Goal: Transaction & Acquisition: Purchase product/service

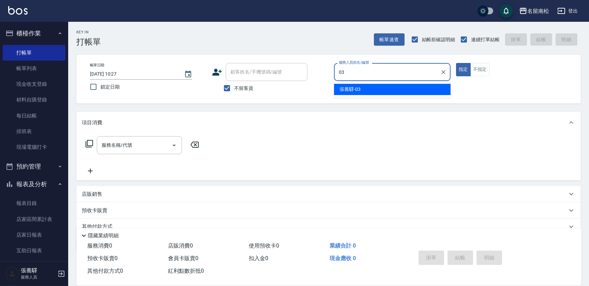
type input "[PERSON_NAME]-03"
type button "true"
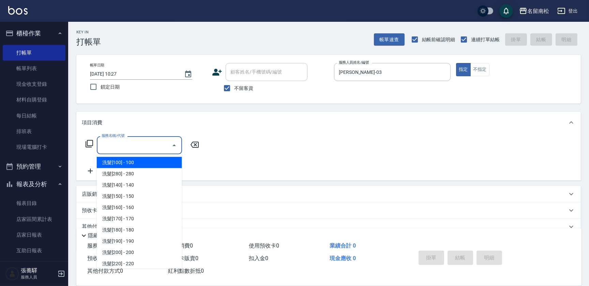
click at [129, 146] on input "服務名稱/代號" at bounding box center [134, 145] width 69 height 12
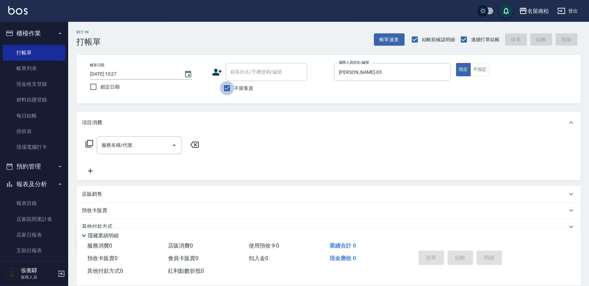
click at [225, 89] on input "不留客資" at bounding box center [227, 88] width 14 height 14
checkbox input "false"
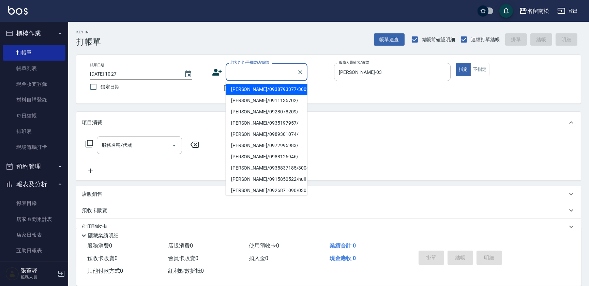
click at [239, 77] on input "顧客姓名/手機號碼/編號" at bounding box center [261, 72] width 65 height 12
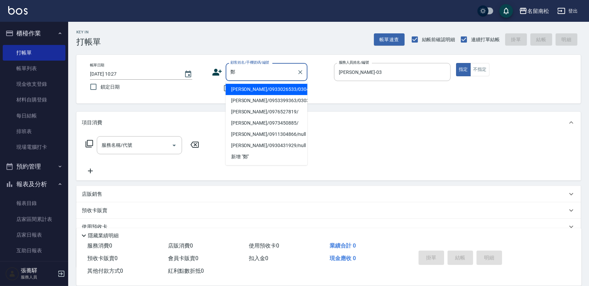
click at [260, 99] on li "[PERSON_NAME]/0953399363/03037" at bounding box center [267, 100] width 82 height 11
type input "[PERSON_NAME]/0953399363/03037"
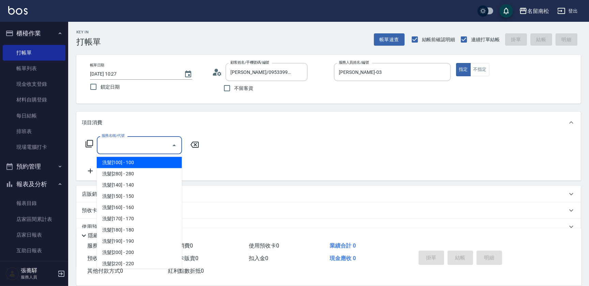
click at [130, 144] on input "服務名稱/代號" at bounding box center [134, 145] width 69 height 12
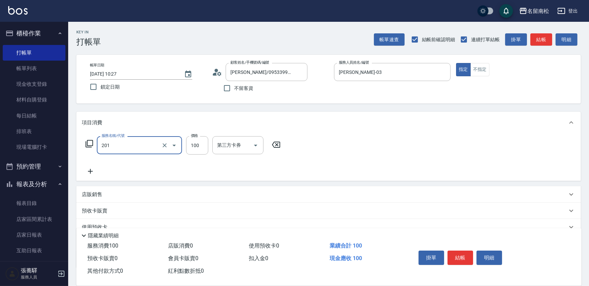
type input "洗髮[100](201)"
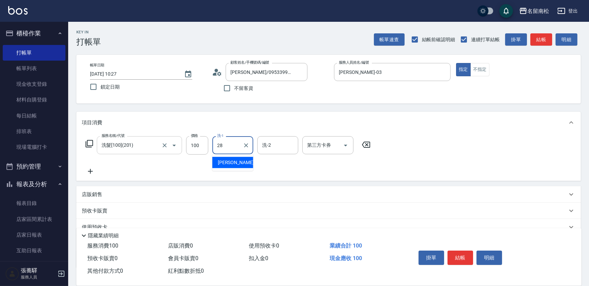
type input "[PERSON_NAME]-28"
click at [92, 170] on icon at bounding box center [90, 171] width 17 height 8
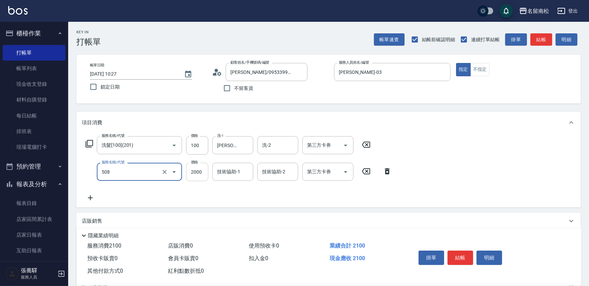
type input "染髮[2000](508)"
click at [198, 179] on input "2000" at bounding box center [197, 172] width 22 height 18
type input "1950"
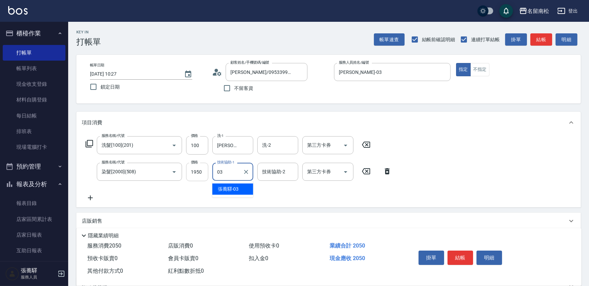
type input "[PERSON_NAME]-03"
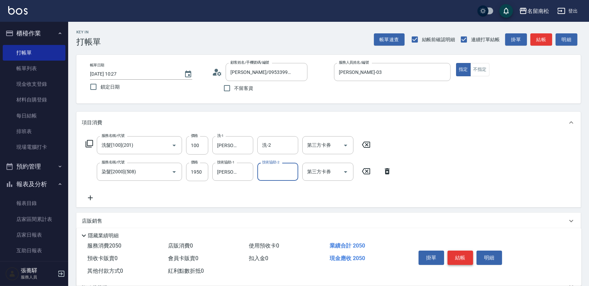
click at [458, 253] on button "結帳" at bounding box center [461, 258] width 26 height 14
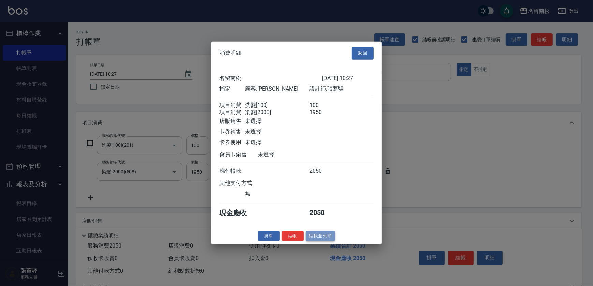
click at [324, 240] on button "結帳並列印" at bounding box center [320, 236] width 30 height 11
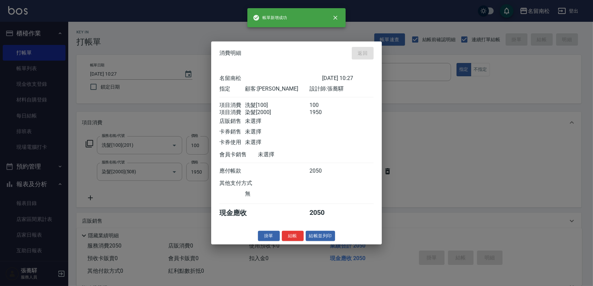
type input "[DATE] 15:54"
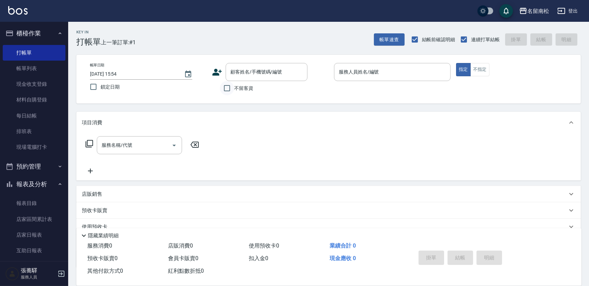
click at [228, 89] on input "不留客資" at bounding box center [227, 88] width 14 height 14
checkbox input "true"
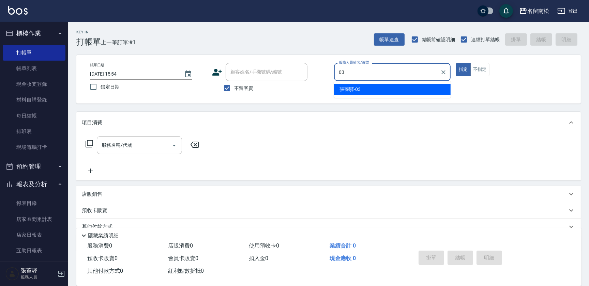
type input "[PERSON_NAME]-03"
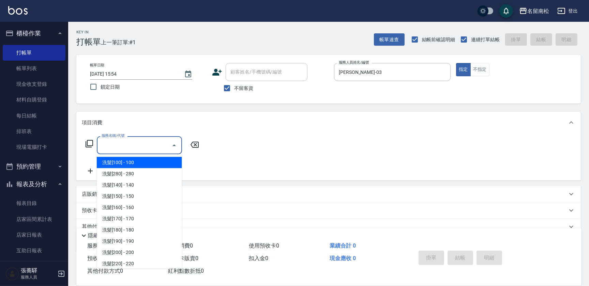
click at [134, 148] on input "服務名稱/代號" at bounding box center [134, 145] width 69 height 12
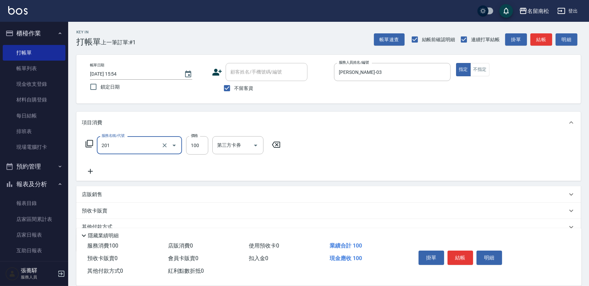
type input "洗髮[100](201)"
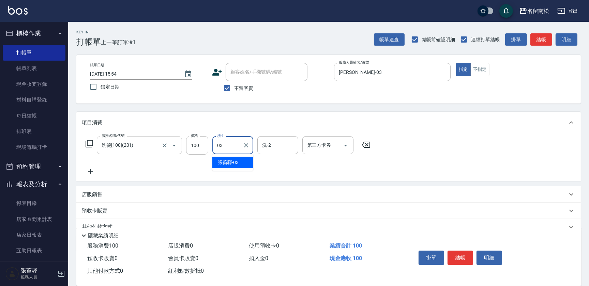
type input "[PERSON_NAME]-03"
click at [479, 68] on button "不指定" at bounding box center [480, 69] width 19 height 13
click at [89, 170] on icon at bounding box center [90, 171] width 17 height 8
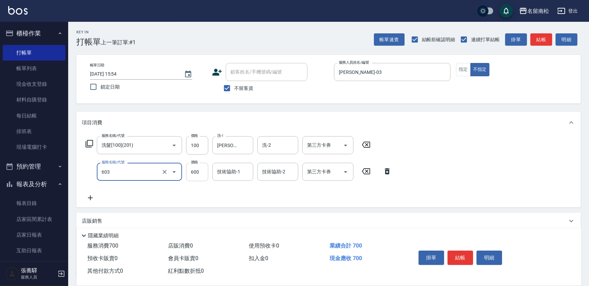
type input "護髮[600](603)"
click at [198, 175] on input "600" at bounding box center [197, 172] width 22 height 18
type input "799"
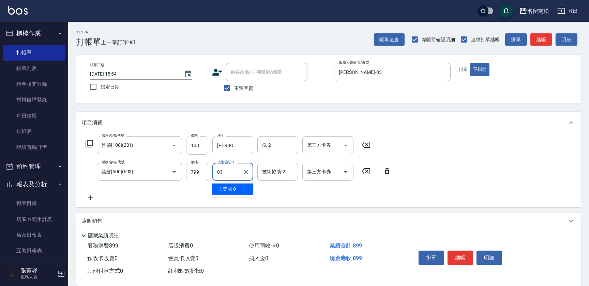
type input "[PERSON_NAME]-03"
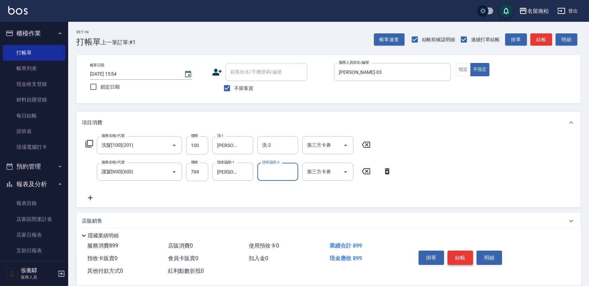
click at [460, 258] on button "結帳" at bounding box center [461, 258] width 26 height 14
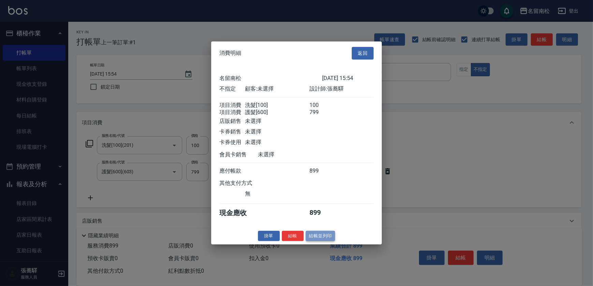
click at [322, 240] on button "結帳並列印" at bounding box center [320, 236] width 30 height 11
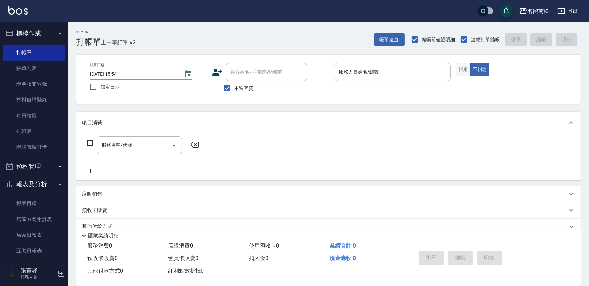
click at [464, 71] on button "指定" at bounding box center [463, 69] width 15 height 13
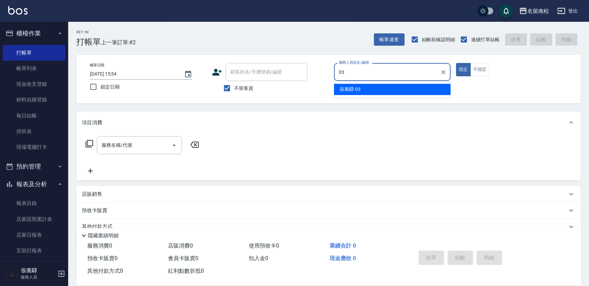
type input "[PERSON_NAME]-03"
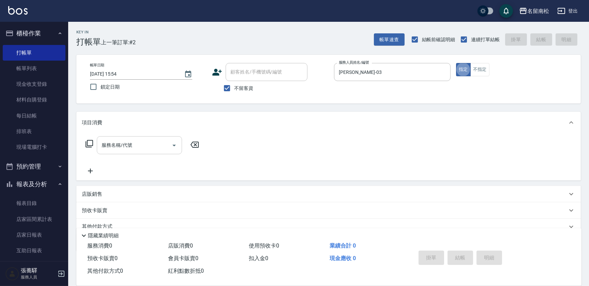
click at [122, 142] on input "服務名稱/代號" at bounding box center [134, 145] width 69 height 12
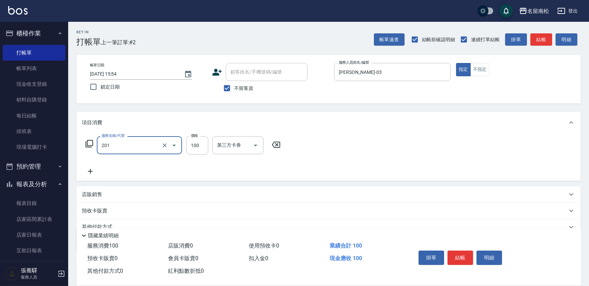
type input "洗髮[100](201)"
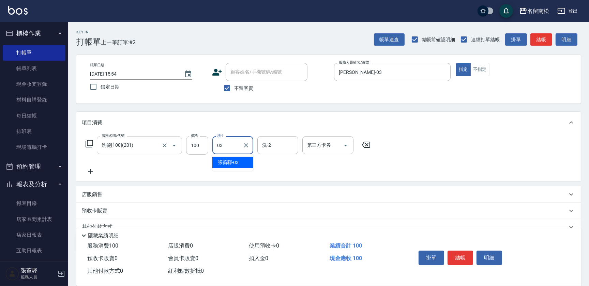
type input "[PERSON_NAME]-03"
click at [90, 173] on icon at bounding box center [90, 171] width 5 height 5
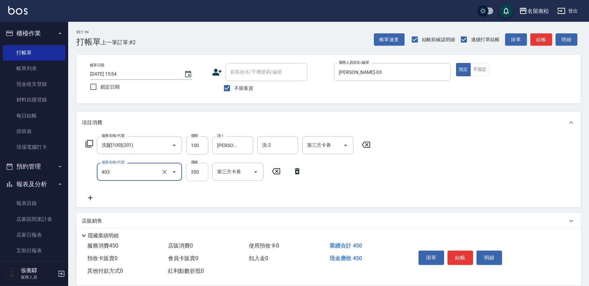
type input "剪髮(350)(403)"
click at [194, 169] on input "350" at bounding box center [197, 172] width 22 height 18
type input "299"
click at [465, 256] on button "結帳" at bounding box center [461, 258] width 26 height 14
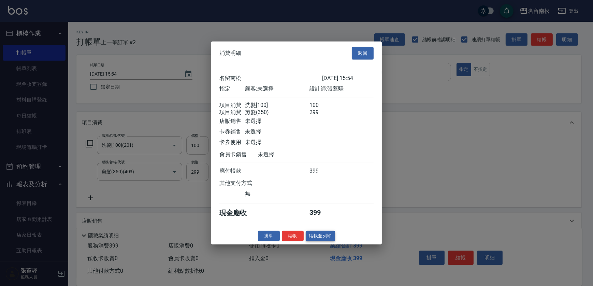
click at [324, 241] on button "結帳並列印" at bounding box center [320, 236] width 30 height 11
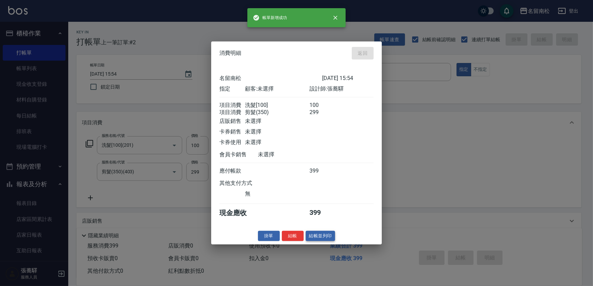
type input "[DATE] 15:55"
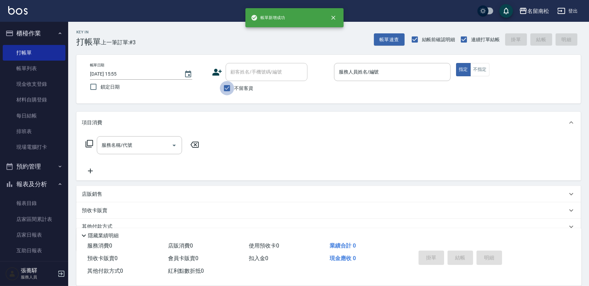
click at [225, 90] on input "不留客資" at bounding box center [227, 88] width 14 height 14
checkbox input "false"
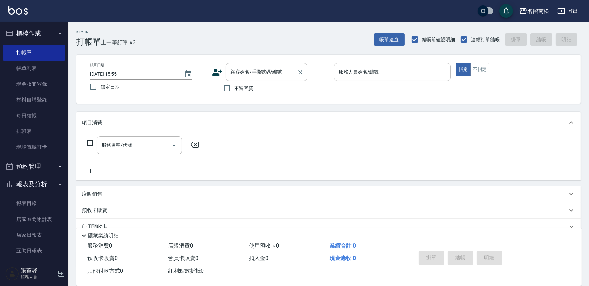
click at [245, 72] on input "顧客姓名/手機號碼/編號" at bounding box center [261, 72] width 65 height 12
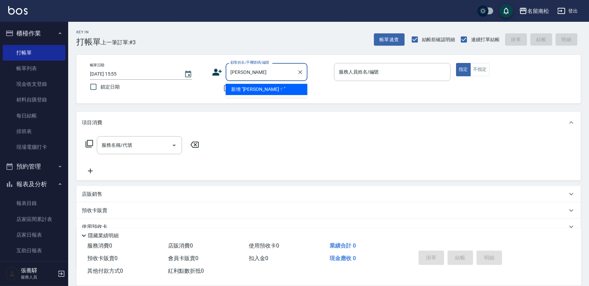
type input "[PERSON_NAME]"
click at [303, 72] on icon "Clear" at bounding box center [300, 72] width 7 height 7
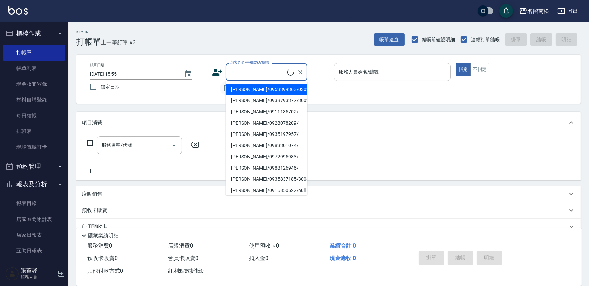
click at [225, 87] on input "不留客資" at bounding box center [227, 88] width 14 height 14
checkbox input "true"
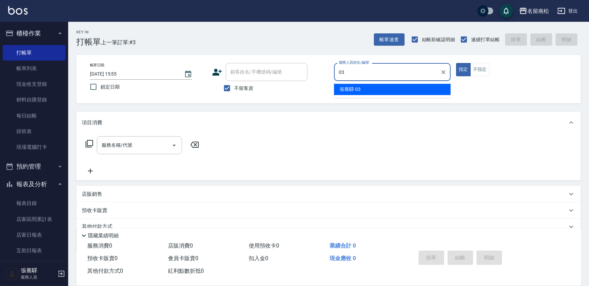
type input "[PERSON_NAME]-03"
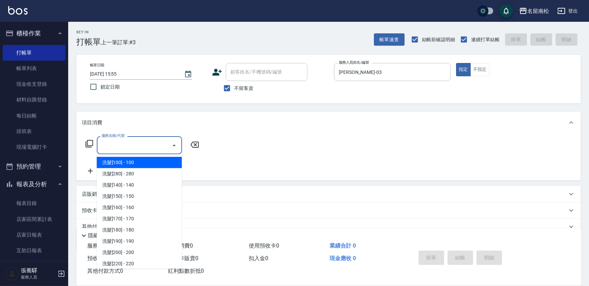
click at [149, 146] on input "服務名稱/代號" at bounding box center [134, 145] width 69 height 12
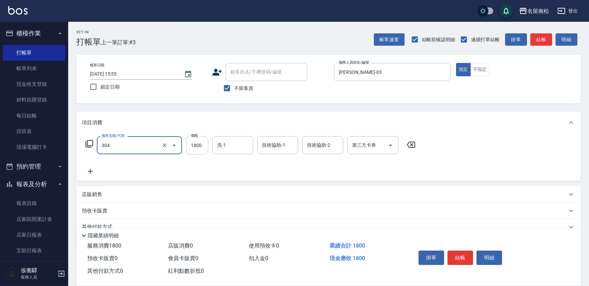
type input "離子燙[1800](304)"
click at [196, 146] on input "1800" at bounding box center [197, 145] width 22 height 18
type input "2400"
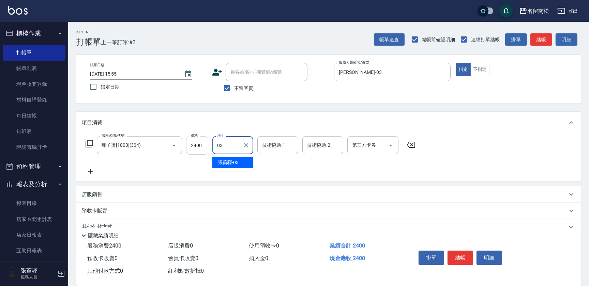
type input "[PERSON_NAME]-03"
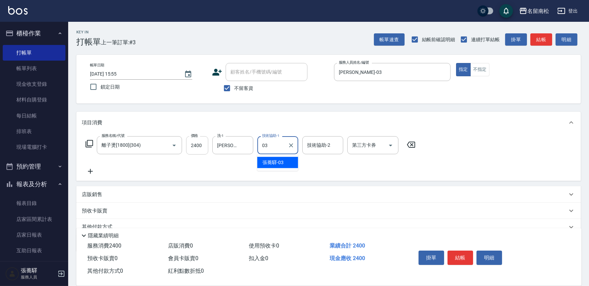
type input "[PERSON_NAME]-03"
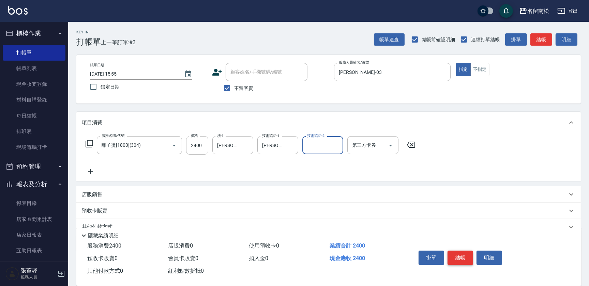
click at [453, 259] on button "結帳" at bounding box center [461, 258] width 26 height 14
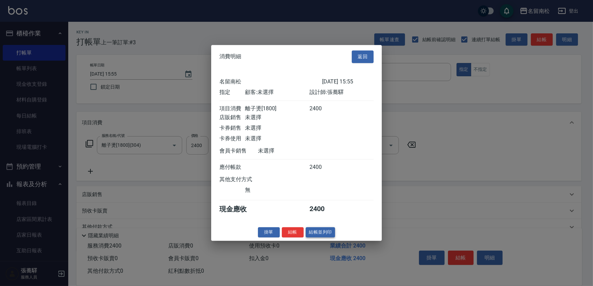
click at [318, 238] on button "結帳並列印" at bounding box center [320, 232] width 30 height 11
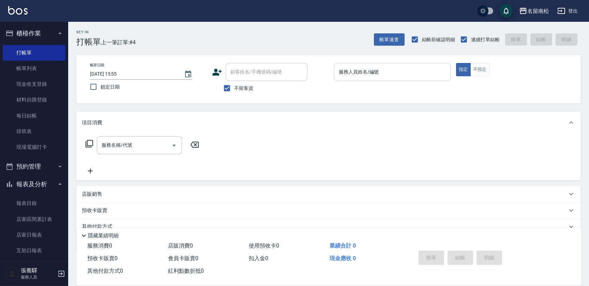
click at [414, 75] on input "服務人員姓名/編號" at bounding box center [392, 72] width 110 height 12
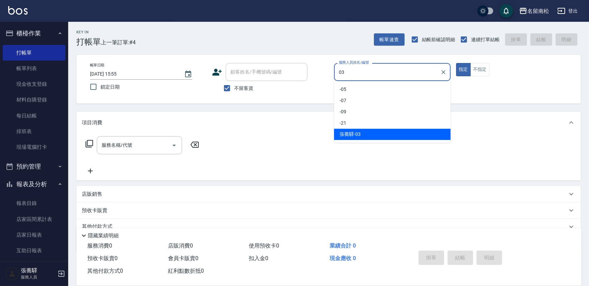
type input "[PERSON_NAME]-03"
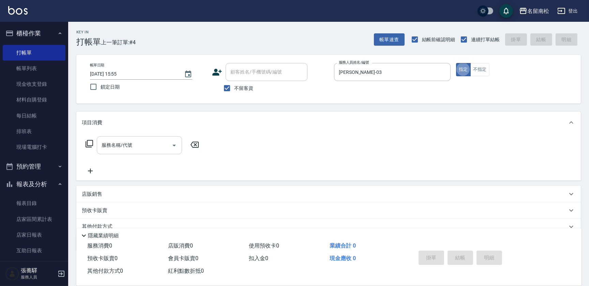
click at [116, 146] on input "服務名稱/代號" at bounding box center [134, 145] width 69 height 12
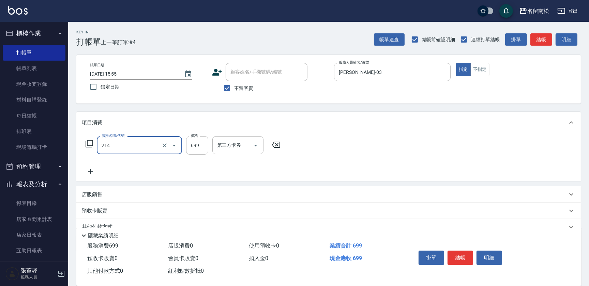
type input "滾珠洗髪699(214)"
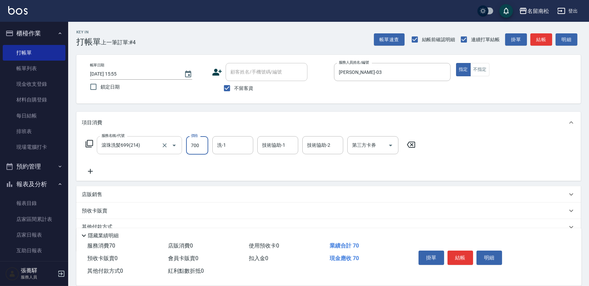
type input "700"
type input "[PERSON_NAME]-28"
type input "38"
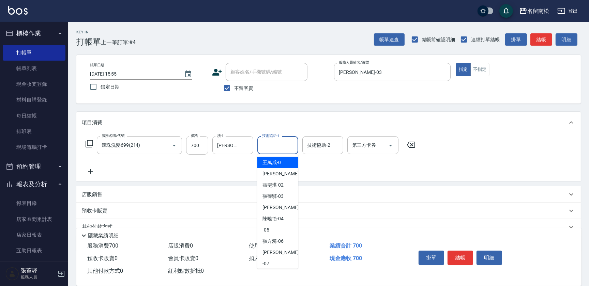
click at [278, 150] on input "技術協助-1" at bounding box center [277, 145] width 35 height 12
type input "[PERSON_NAME]-28"
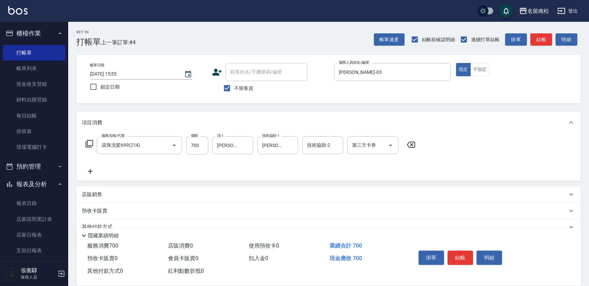
click at [92, 169] on icon at bounding box center [90, 171] width 17 height 8
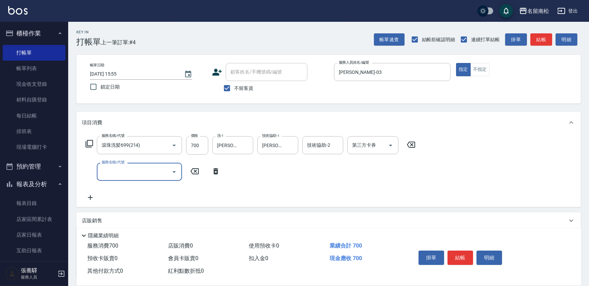
type input "4"
type input "吹捲(803)"
click at [204, 174] on input "60" at bounding box center [197, 172] width 22 height 18
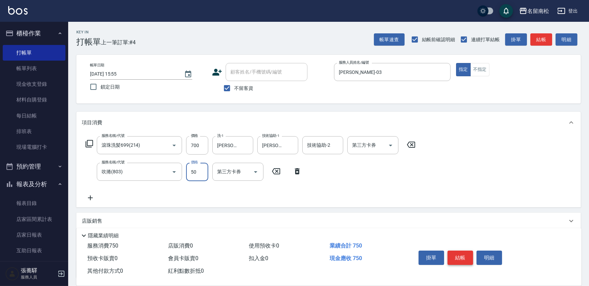
type input "50"
click at [468, 259] on button "結帳" at bounding box center [461, 258] width 26 height 14
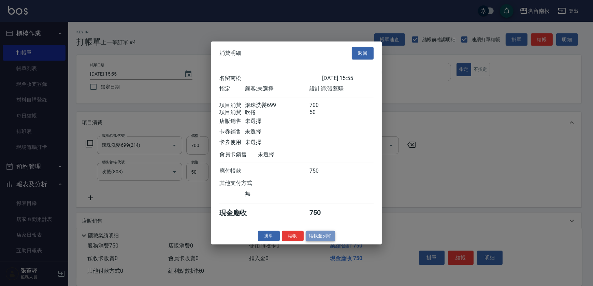
click at [325, 239] on button "結帳並列印" at bounding box center [320, 236] width 30 height 11
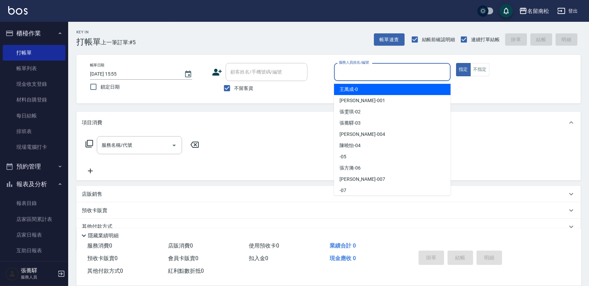
click at [401, 71] on input "服務人員姓名/編號" at bounding box center [392, 72] width 110 height 12
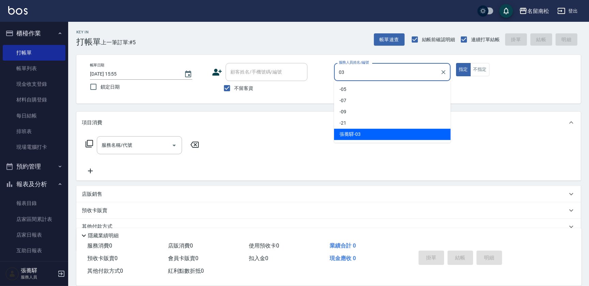
type input "[PERSON_NAME]-03"
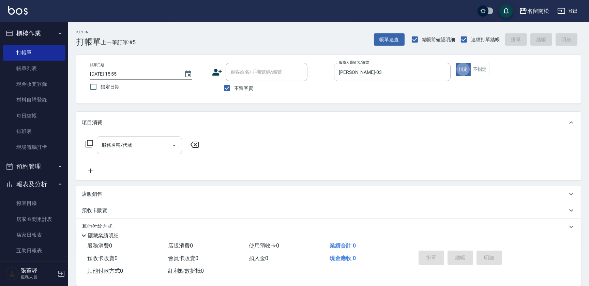
click at [133, 146] on input "服務名稱/代號" at bounding box center [134, 145] width 69 height 12
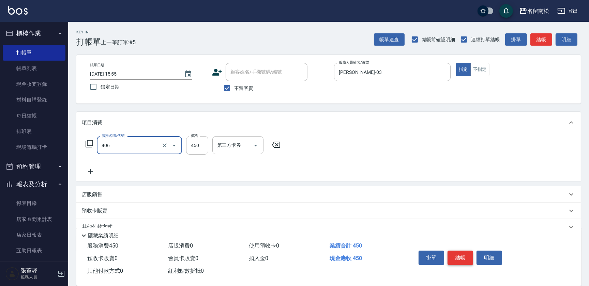
type input "剪髮(450)(406)"
click at [458, 256] on button "結帳" at bounding box center [461, 258] width 26 height 14
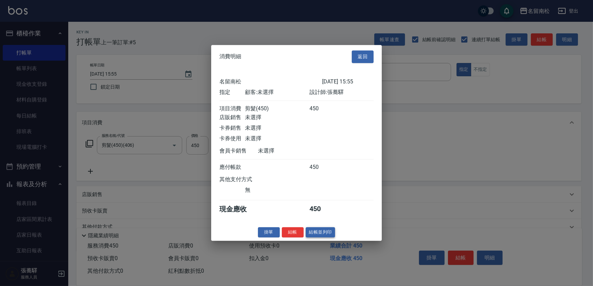
click at [330, 235] on button "結帳並列印" at bounding box center [320, 232] width 30 height 11
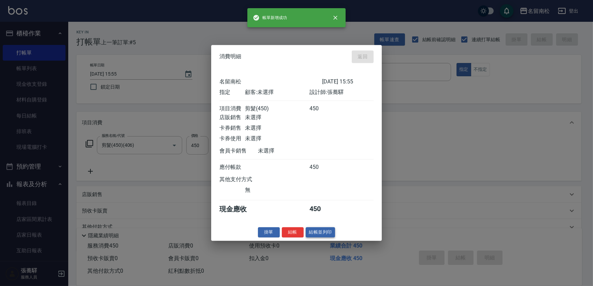
type input "[DATE] 15:56"
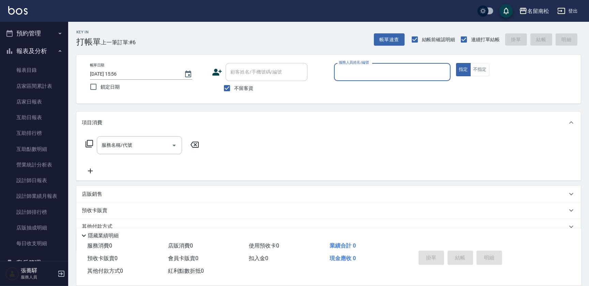
scroll to position [136, 0]
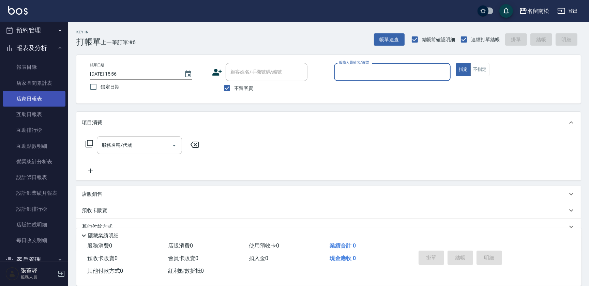
click at [51, 100] on link "店家日報表" at bounding box center [34, 99] width 63 height 16
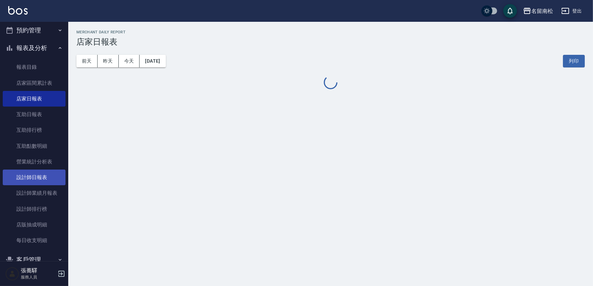
click at [50, 180] on link "設計師日報表" at bounding box center [34, 178] width 63 height 16
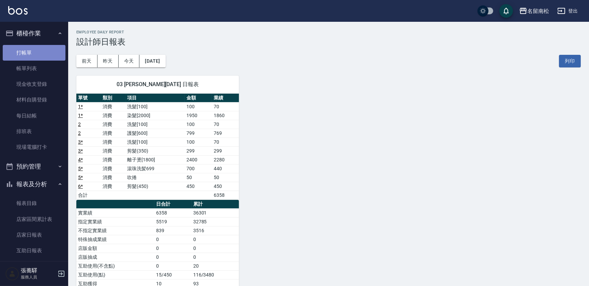
click at [39, 52] on link "打帳單" at bounding box center [34, 53] width 63 height 16
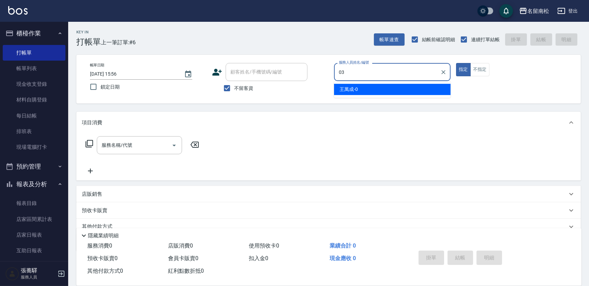
type input "[PERSON_NAME]-03"
type button "true"
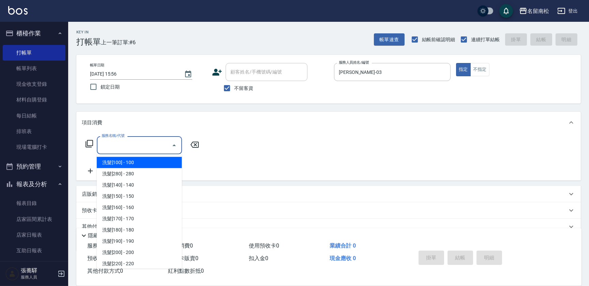
click at [134, 142] on input "服務名稱/代號" at bounding box center [134, 145] width 69 height 12
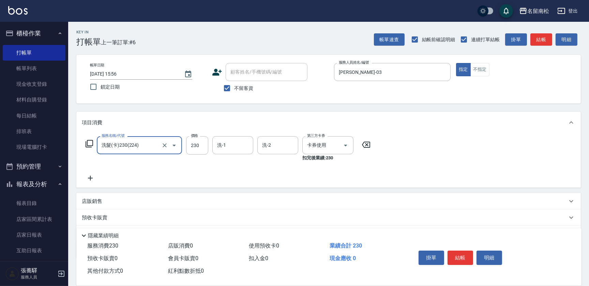
type input "洗髮(卡)230(224)"
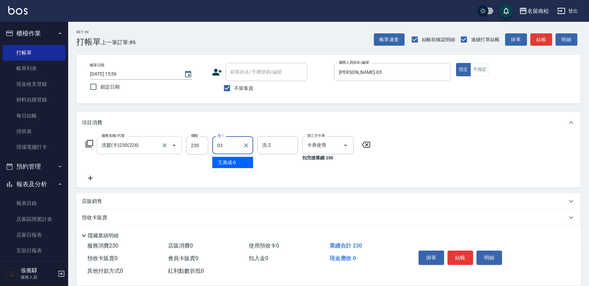
type input "[PERSON_NAME]-03"
click at [459, 257] on button "結帳" at bounding box center [461, 258] width 26 height 14
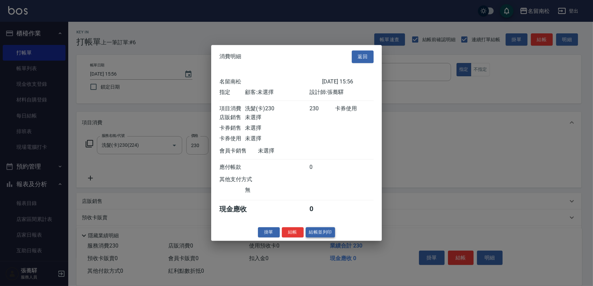
click at [327, 234] on button "結帳並列印" at bounding box center [320, 232] width 30 height 11
